Goal: Check status: Check status

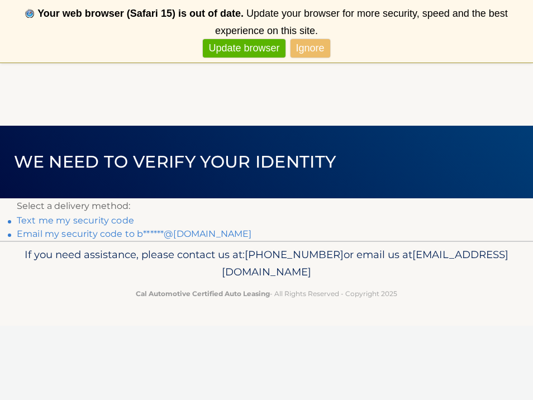
click at [165, 233] on link "Email my security code to b******@yahoo.com" at bounding box center [134, 233] width 235 height 11
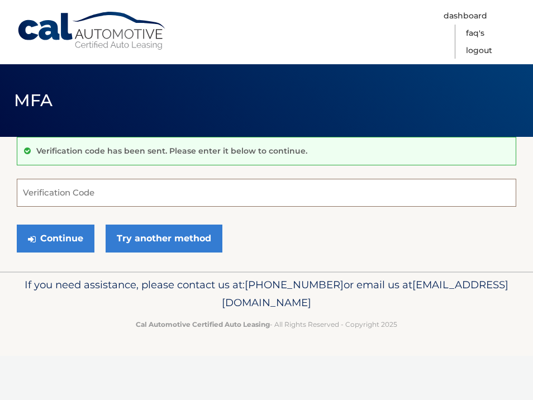
click at [71, 202] on input "Verification Code" at bounding box center [266, 193] width 499 height 28
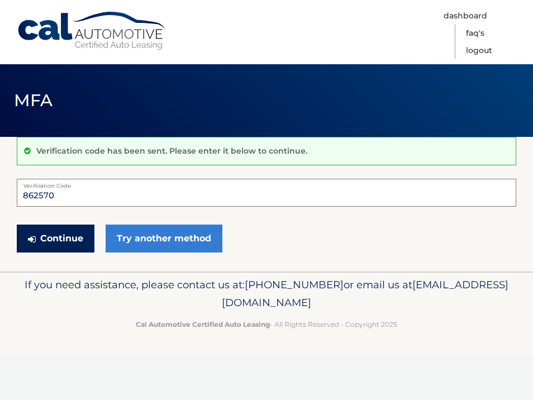
type input "862570"
click at [56, 243] on button "Continue" at bounding box center [56, 238] width 78 height 28
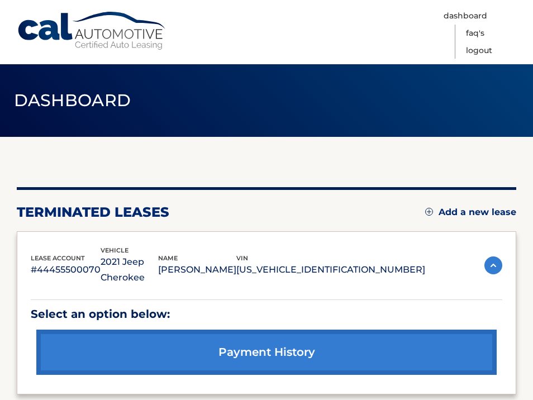
click at [489, 261] on img at bounding box center [493, 265] width 18 height 18
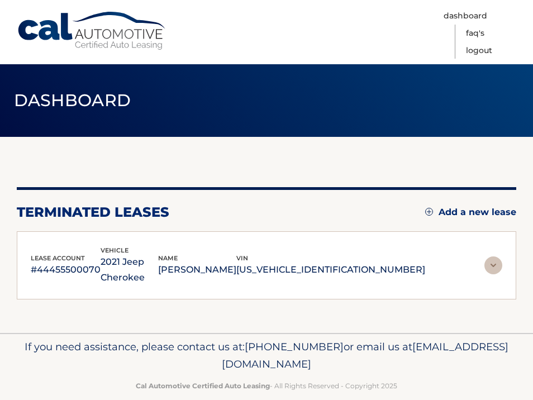
click at [489, 262] on img at bounding box center [493, 265] width 18 height 18
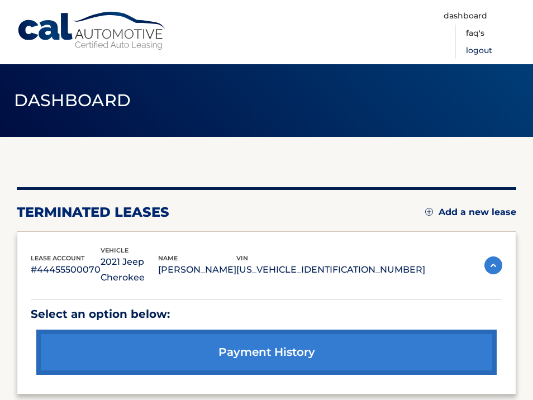
click at [472, 54] on link "Logout" at bounding box center [479, 50] width 26 height 17
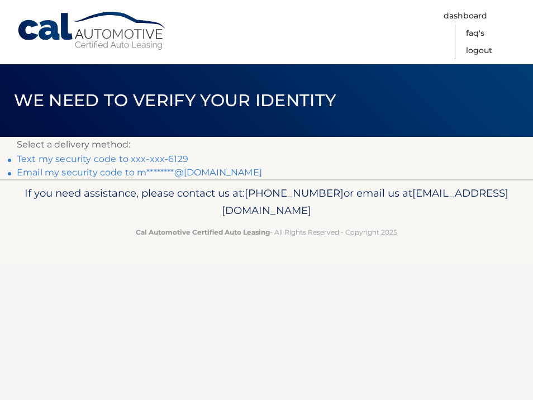
click at [157, 161] on link "Text my security code to xxx-xxx-6129" at bounding box center [102, 159] width 171 height 11
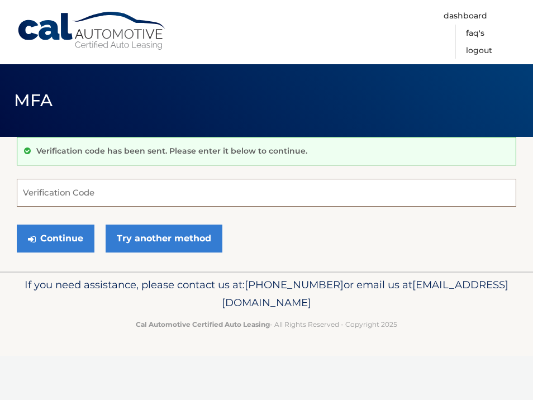
click at [102, 196] on input "Verification Code" at bounding box center [266, 193] width 499 height 28
type input "776272"
click at [68, 252] on div "Continue Try another method" at bounding box center [266, 239] width 499 height 38
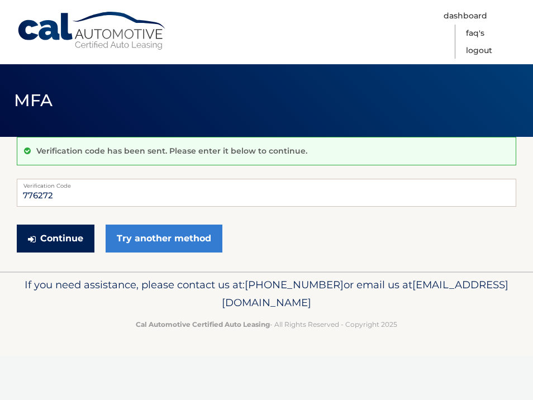
click at [68, 241] on button "Continue" at bounding box center [56, 238] width 78 height 28
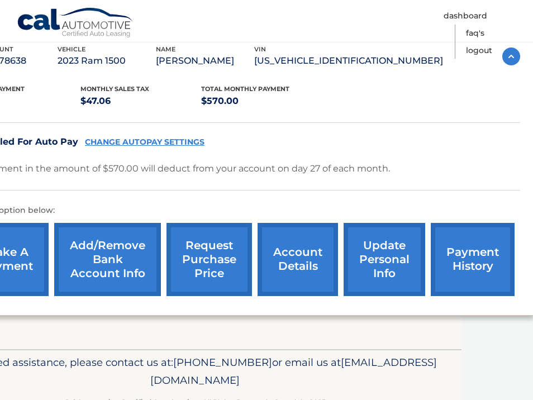
scroll to position [201, 70]
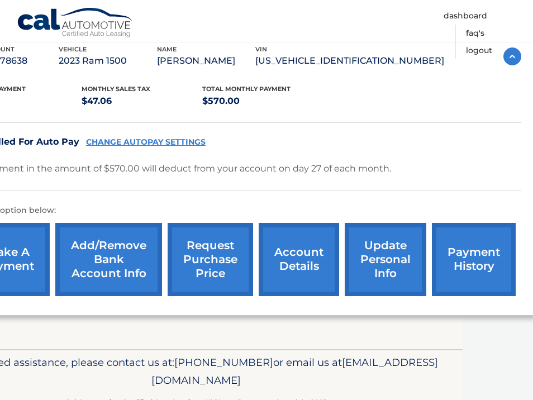
click at [302, 245] on link "account details" at bounding box center [298, 259] width 80 height 73
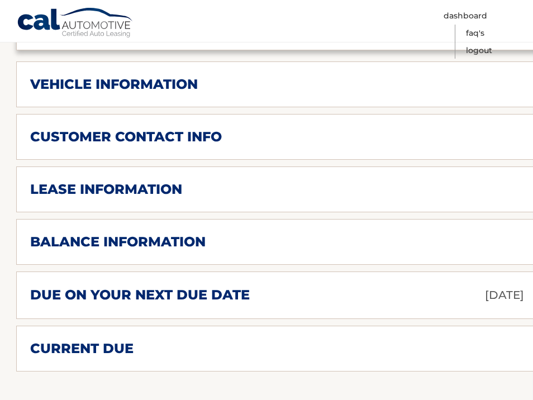
scroll to position [478, 1]
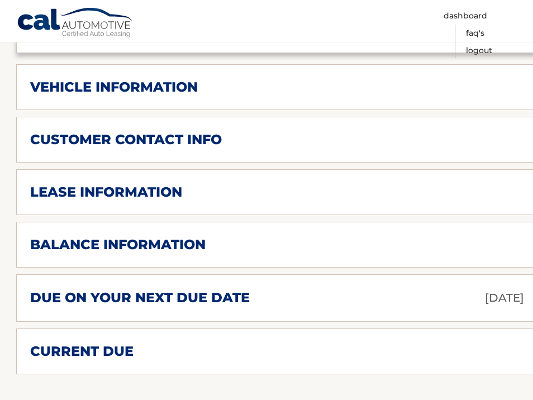
click at [146, 191] on h2 "lease information" at bounding box center [106, 192] width 152 height 17
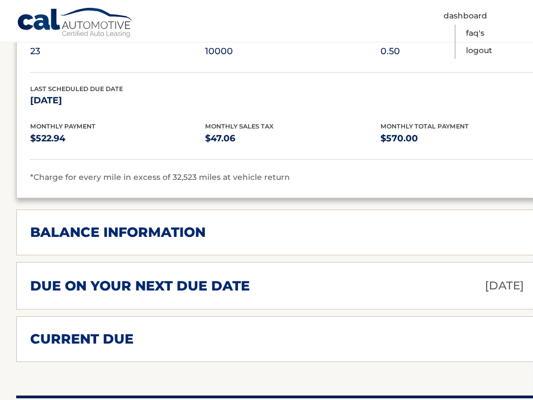
scroll to position [700, 1]
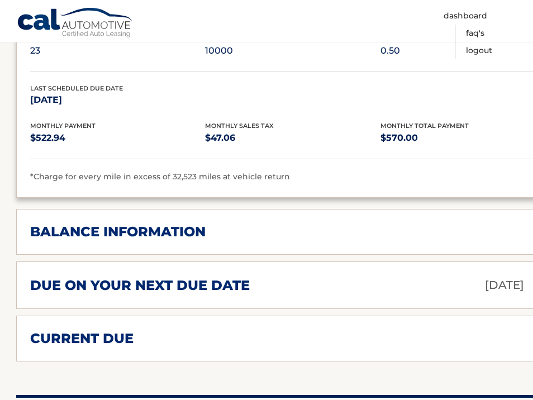
click at [145, 224] on h2 "balance information" at bounding box center [117, 231] width 175 height 17
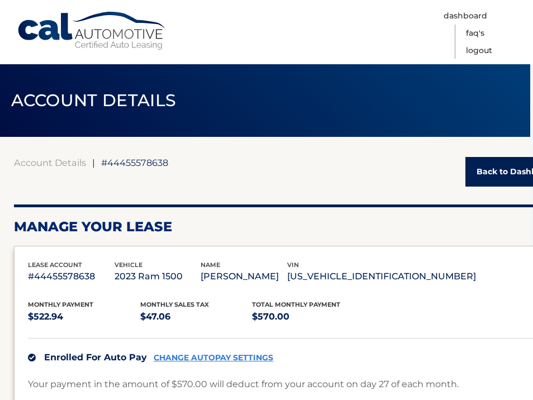
scroll to position [0, 3]
click at [485, 55] on link "Logout" at bounding box center [479, 50] width 26 height 17
